Goal: Task Accomplishment & Management: Use online tool/utility

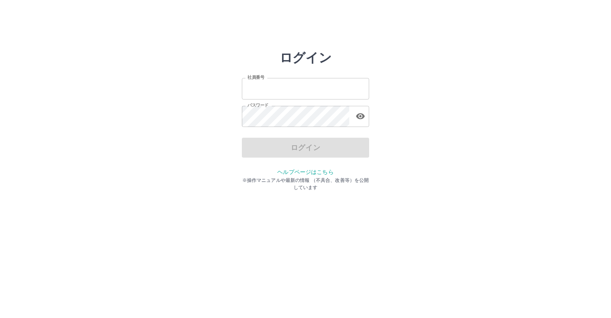
type input "*******"
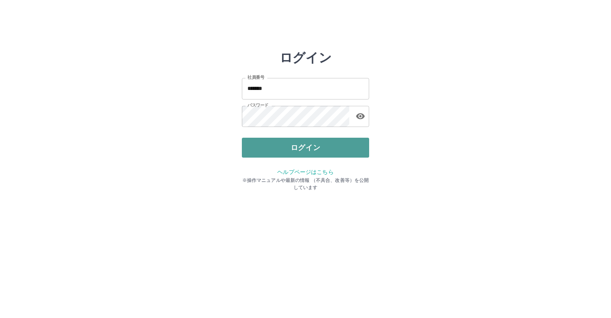
click at [261, 146] on button "ログイン" at bounding box center [305, 148] width 127 height 20
